Goal: Task Accomplishment & Management: Manage account settings

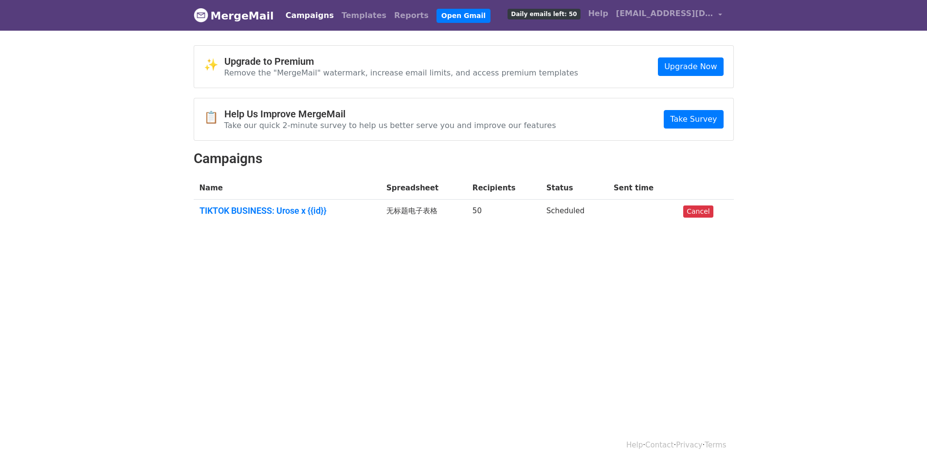
click at [429, 209] on td "无标题电子表格" at bounding box center [423, 212] width 86 height 26
click at [540, 205] on td "50" at bounding box center [503, 212] width 74 height 26
click at [571, 207] on td "Scheduled" at bounding box center [573, 212] width 67 height 26
click at [257, 207] on link "TIKTOK BUSINESS: Urose x {{id}}" at bounding box center [286, 210] width 175 height 11
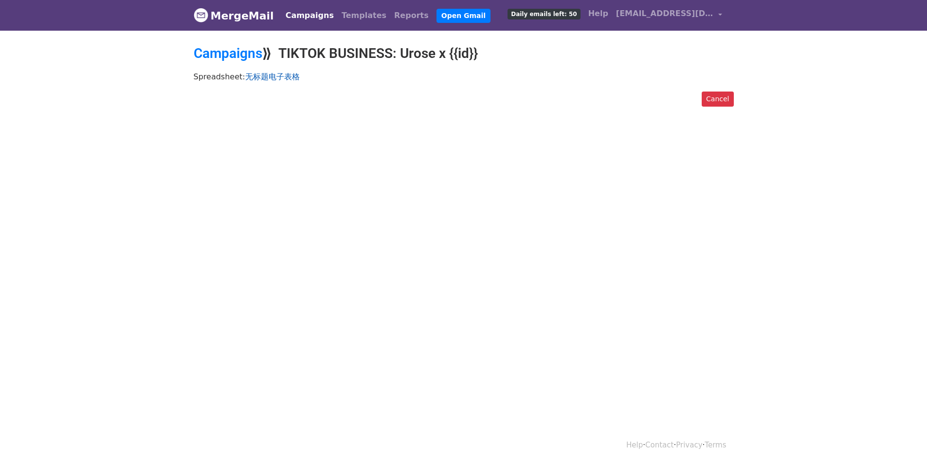
drag, startPoint x: 267, startPoint y: 78, endPoint x: 271, endPoint y: 77, distance: 4.9
click at [267, 78] on link "无标题电子表格" at bounding box center [272, 76] width 54 height 9
drag, startPoint x: 717, startPoint y: 98, endPoint x: 512, endPoint y: 49, distance: 211.2
click at [717, 98] on link "Cancel" at bounding box center [717, 98] width 32 height 15
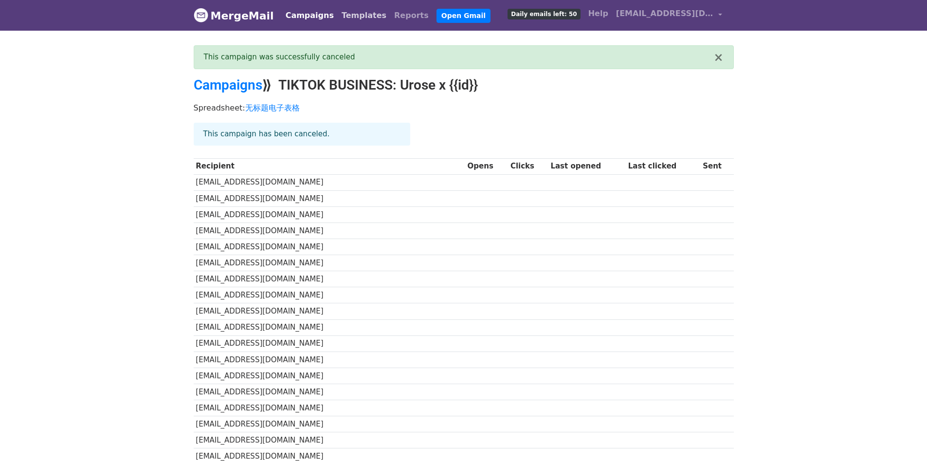
click at [351, 13] on link "Templates" at bounding box center [364, 15] width 53 height 19
